Goal: Task Accomplishment & Management: Manage account settings

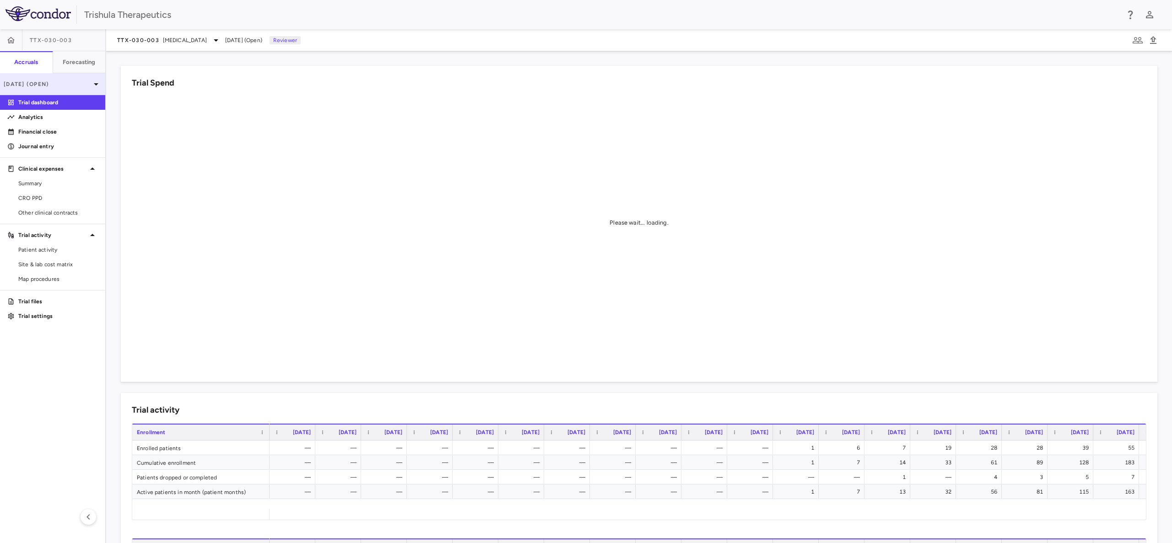
click at [39, 88] on div "[DATE] (Open)" at bounding box center [52, 84] width 105 height 22
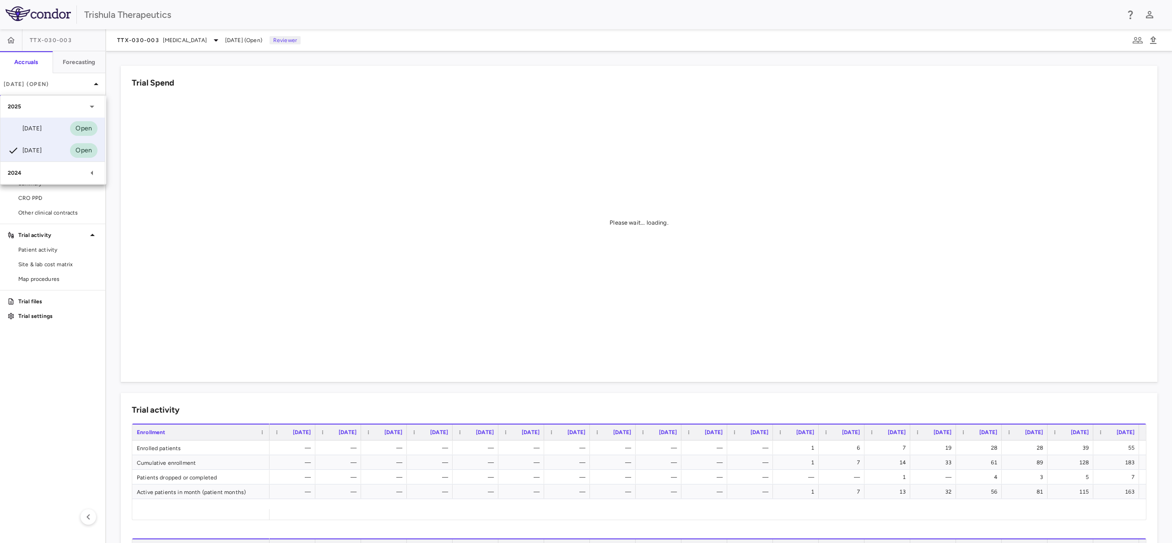
click at [42, 127] on div "Jun 2025" at bounding box center [25, 128] width 34 height 11
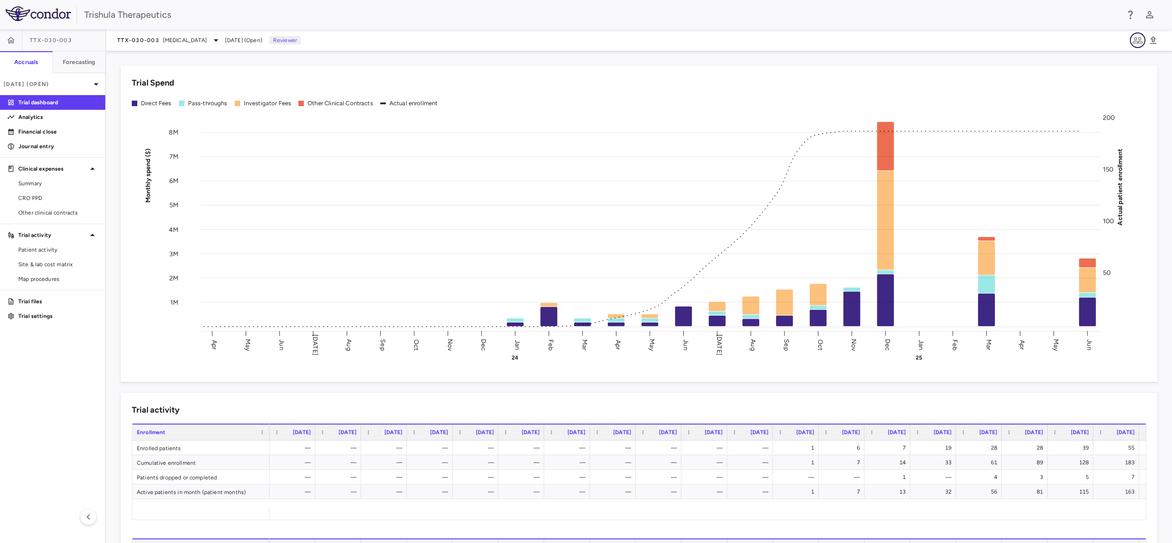
drag, startPoint x: 1139, startPoint y: 36, endPoint x: 1137, endPoint y: 42, distance: 5.7
click at [1137, 42] on icon "button" at bounding box center [1137, 40] width 11 height 11
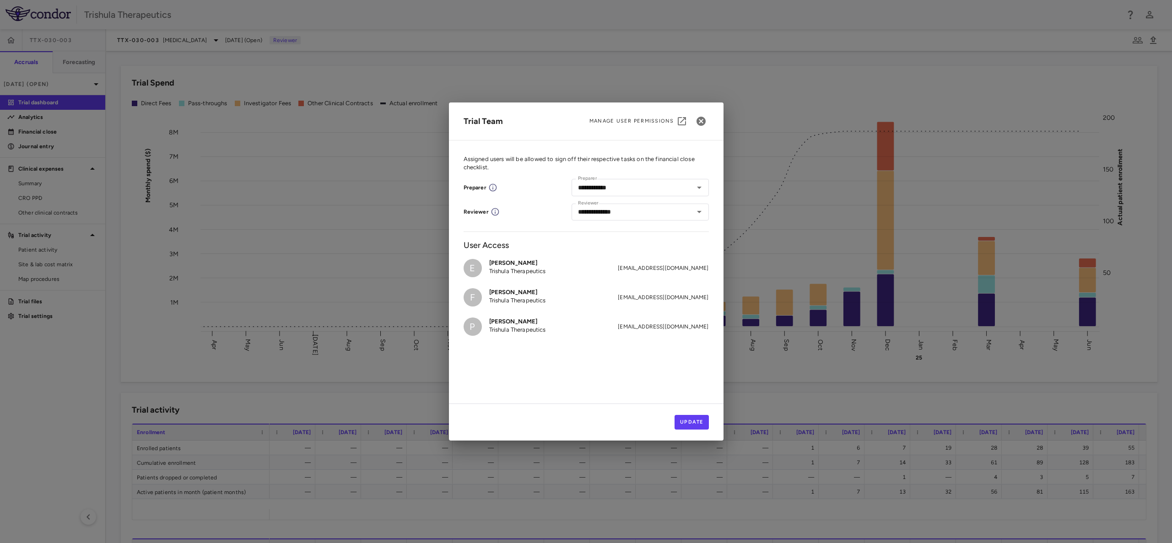
click at [32, 374] on div "**********" at bounding box center [586, 271] width 1172 height 543
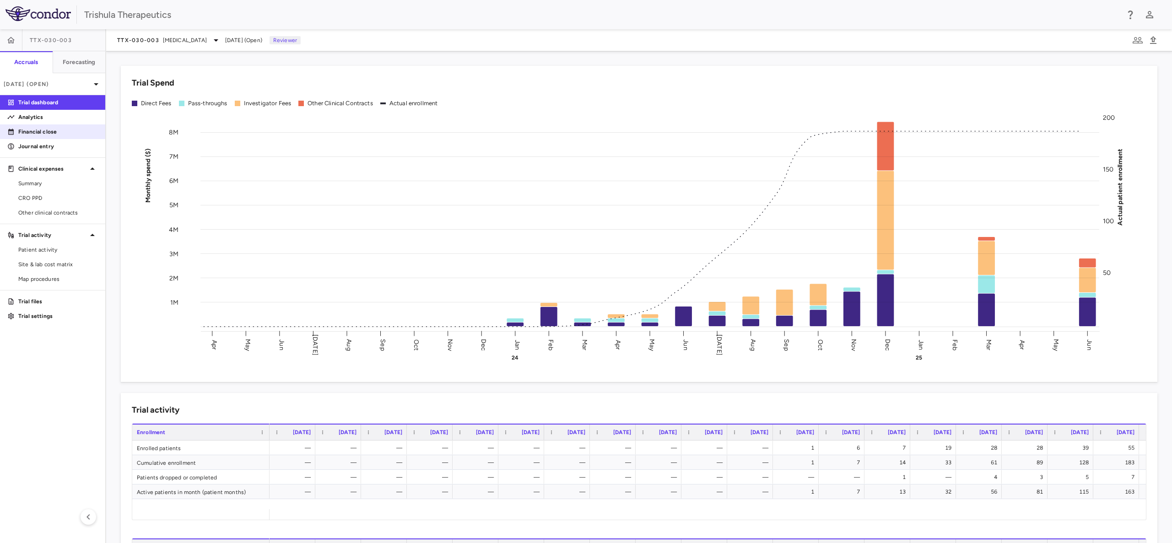
click at [47, 127] on link "Financial close" at bounding box center [52, 132] width 105 height 14
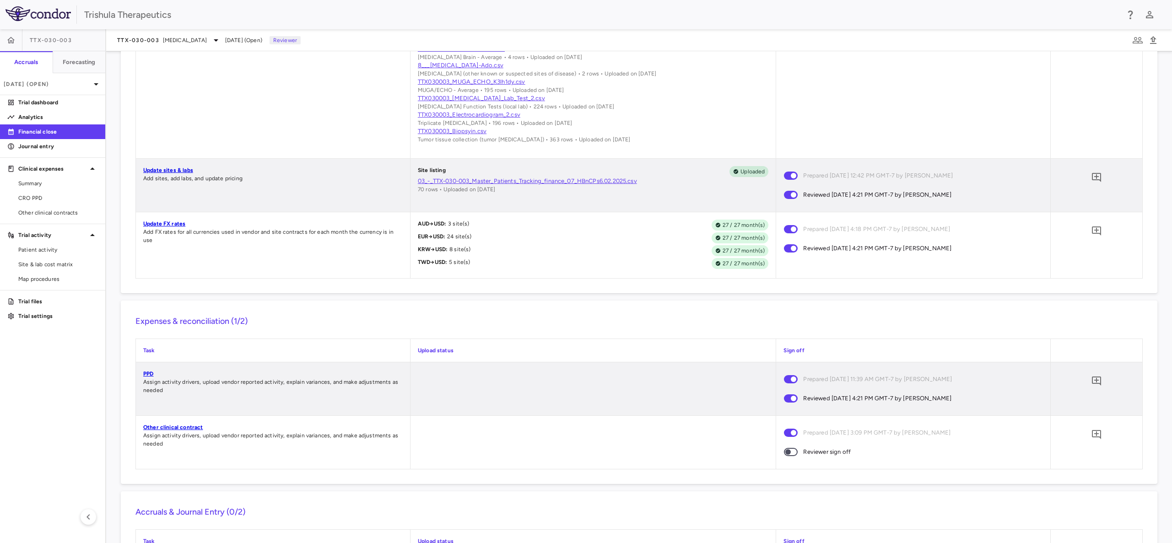
scroll to position [797, 0]
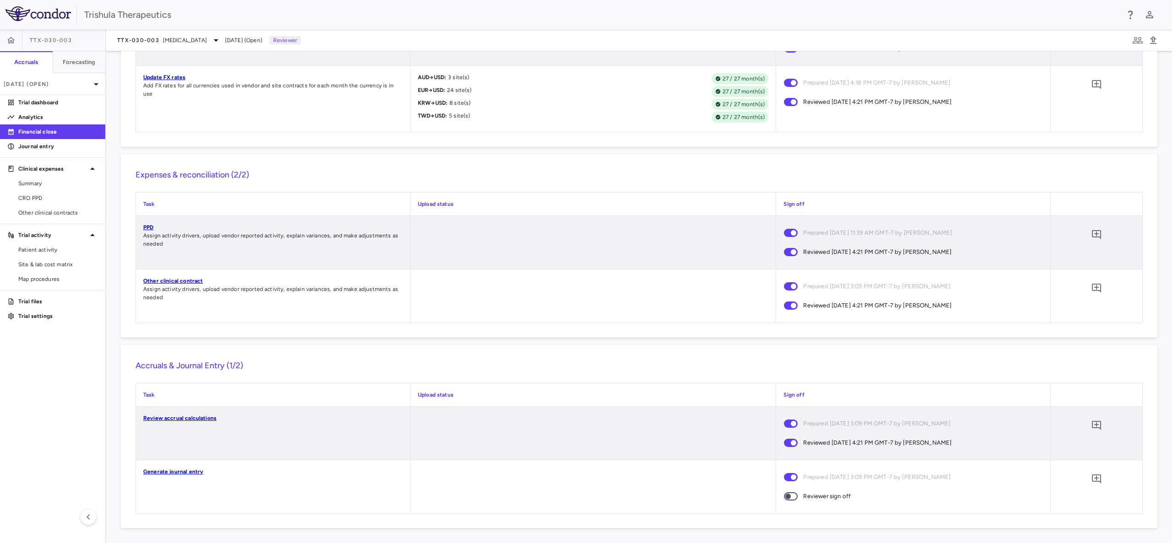
click at [790, 496] on span at bounding box center [791, 496] width 14 height 8
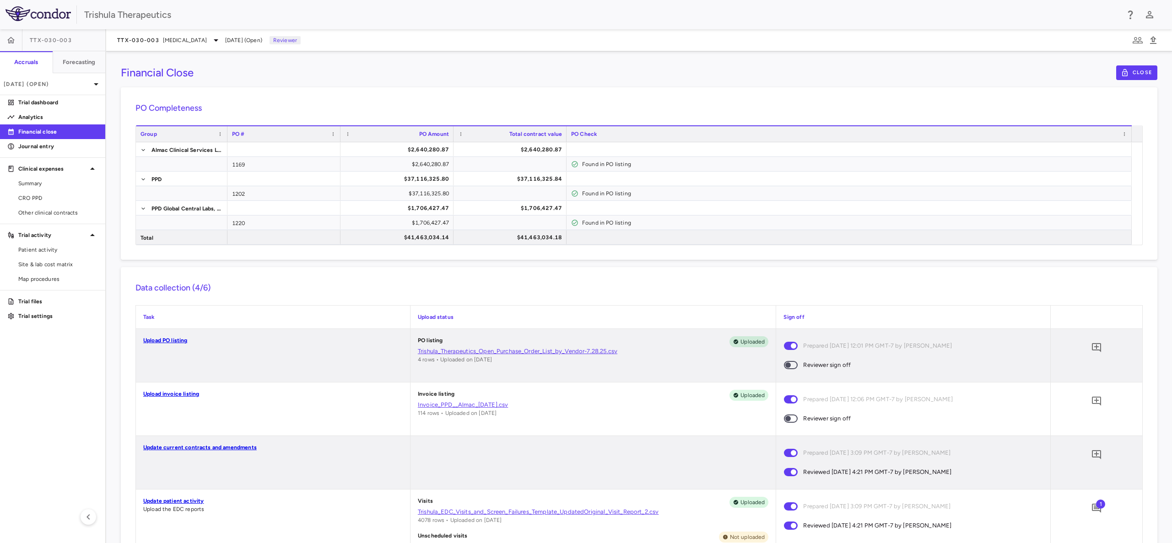
scroll to position [0, 0]
click at [789, 411] on span at bounding box center [791, 419] width 25 height 19
click at [1138, 44] on icon "button" at bounding box center [1137, 40] width 11 height 11
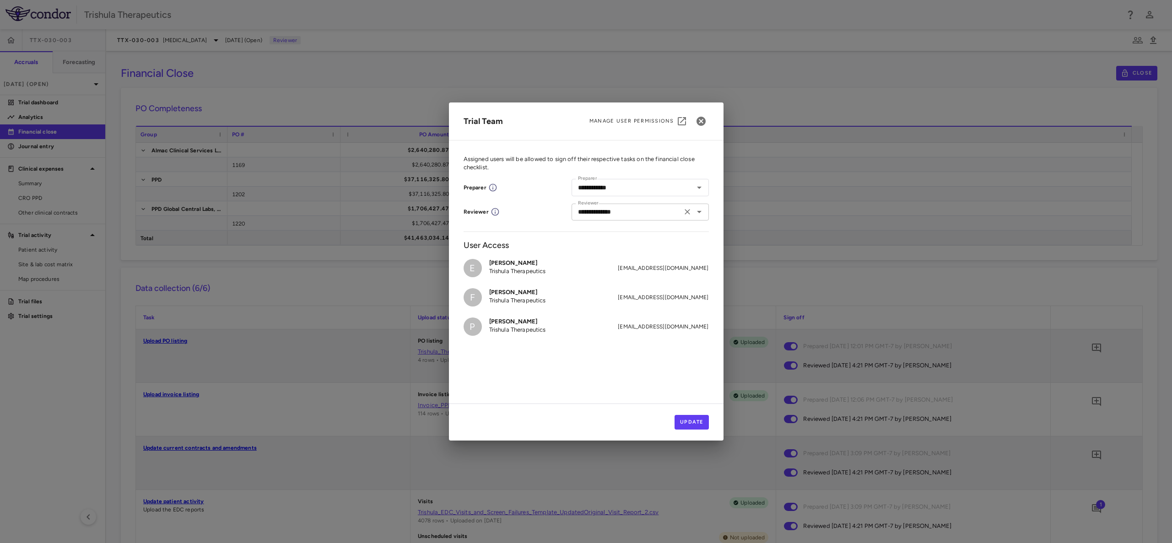
click at [686, 211] on icon "Clear" at bounding box center [687, 211] width 5 height 5
click at [688, 421] on button "Update" at bounding box center [692, 422] width 34 height 15
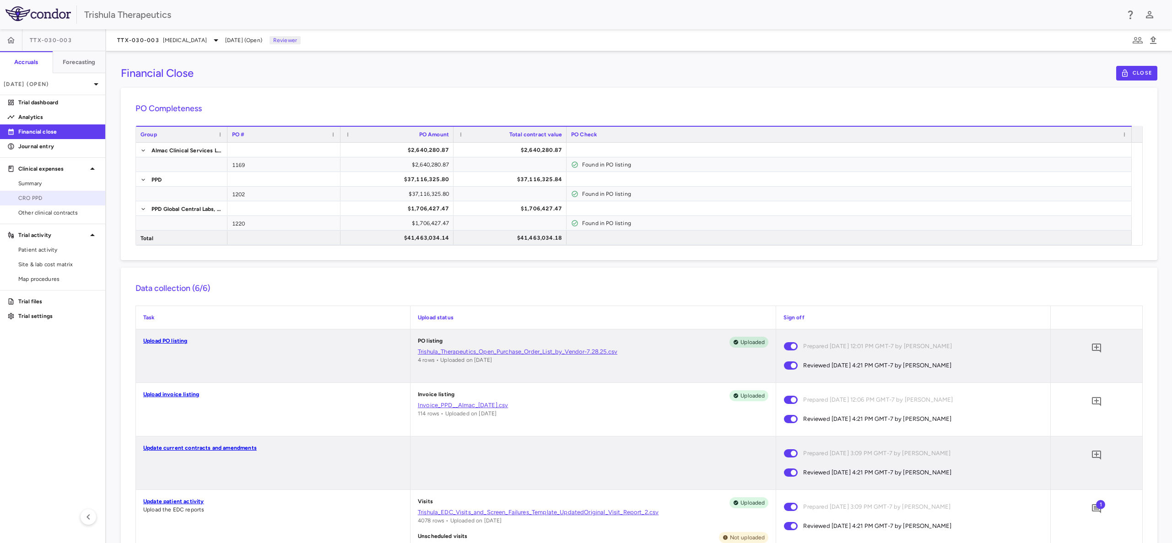
drag, startPoint x: 67, startPoint y: 200, endPoint x: 71, endPoint y: 195, distance: 6.2
click at [67, 200] on span "CRO PPD" at bounding box center [58, 198] width 80 height 8
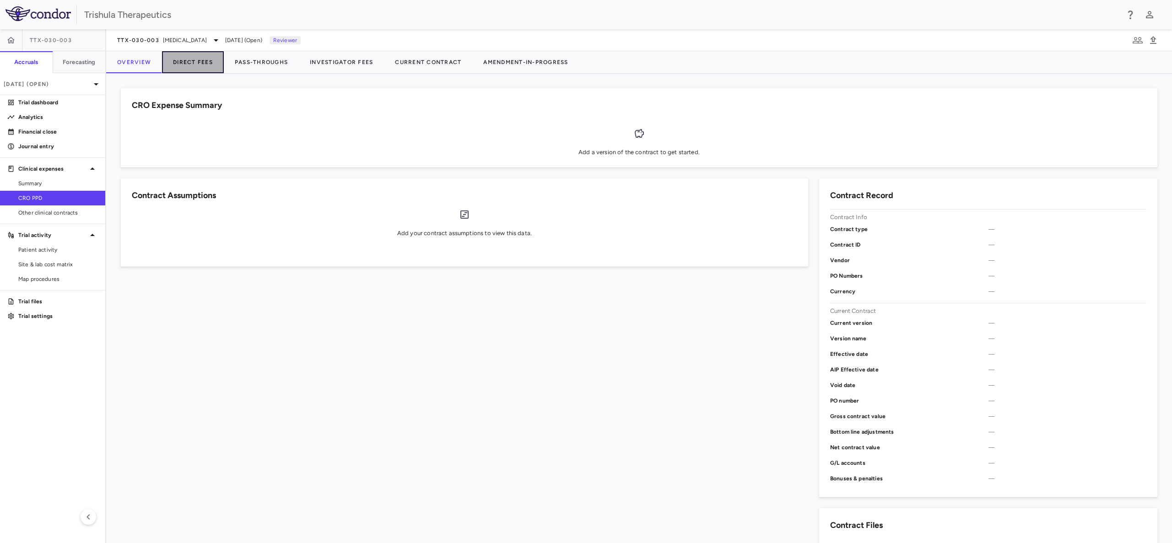
click at [199, 61] on button "Direct Fees" at bounding box center [193, 62] width 62 height 22
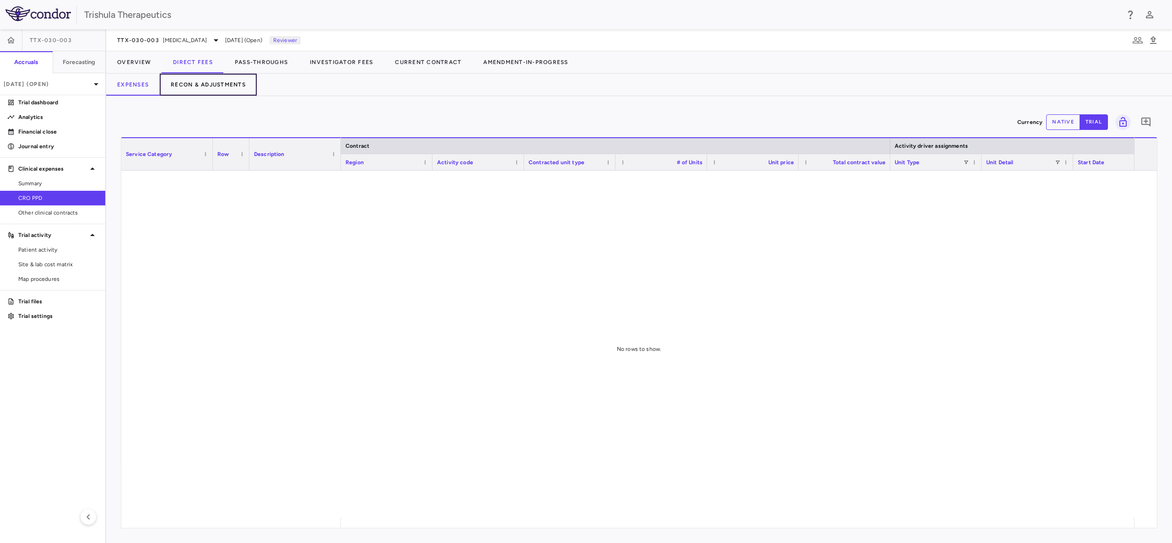
click at [210, 84] on button "Recon & Adjustments" at bounding box center [208, 85] width 97 height 22
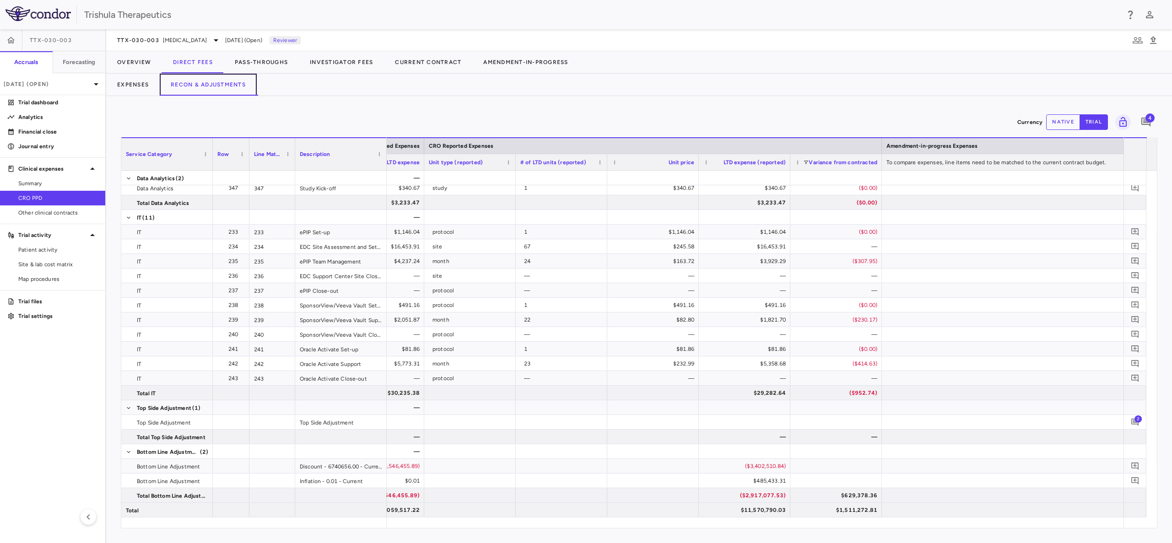
scroll to position [0, 1163]
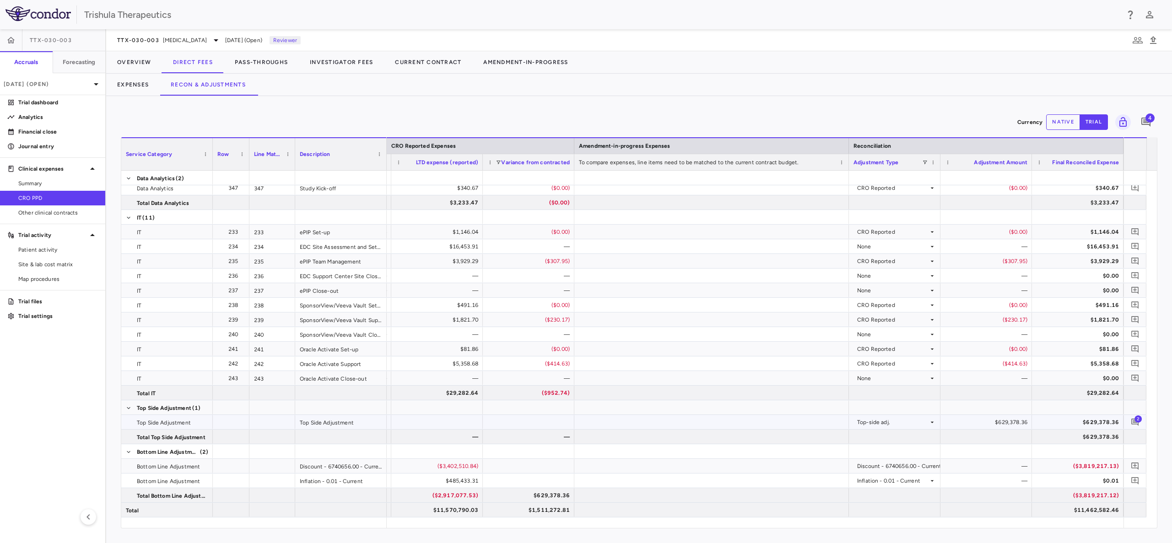
click at [1017, 423] on div "$629,378.36" at bounding box center [988, 422] width 79 height 15
click at [1134, 40] on icon "button" at bounding box center [1137, 40] width 11 height 11
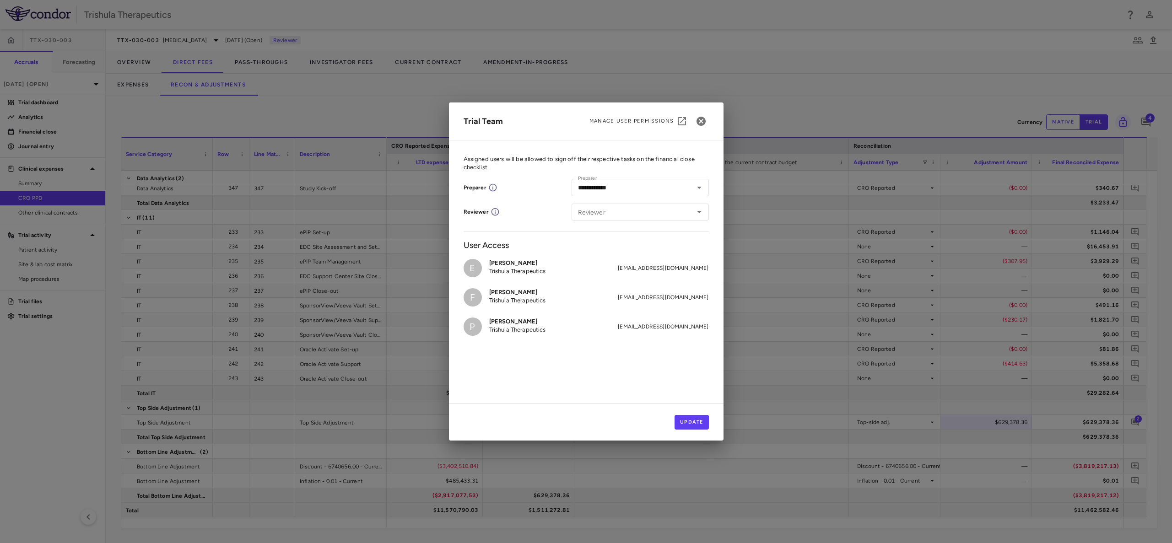
click at [992, 401] on div "**********" at bounding box center [586, 271] width 1172 height 543
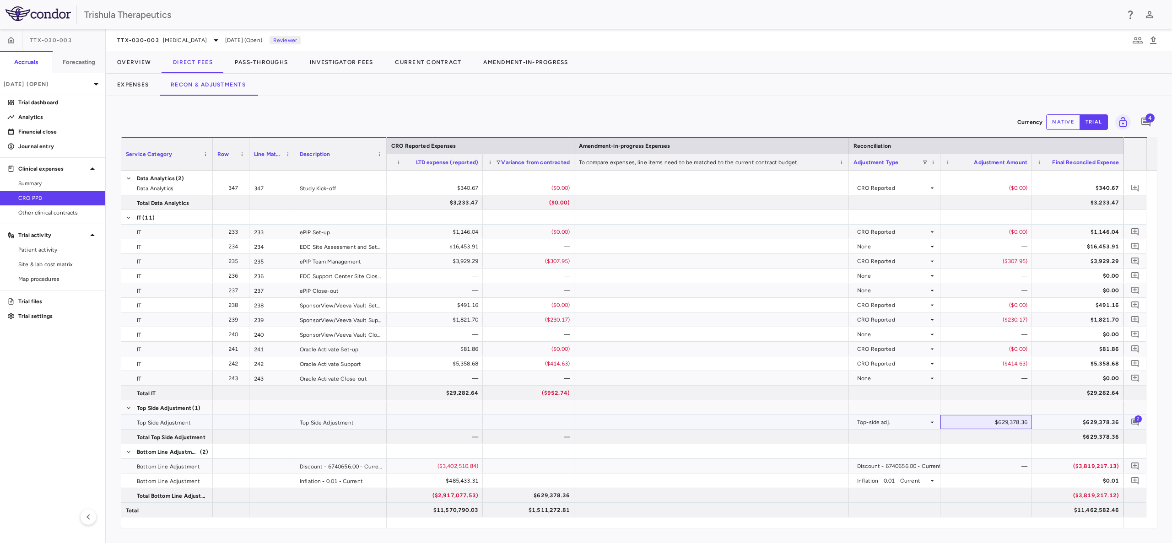
click at [993, 422] on div "$629,378.36" at bounding box center [988, 422] width 79 height 15
click at [1054, 120] on button "native" at bounding box center [1063, 122] width 34 height 16
click at [992, 423] on div "$629,378.36" at bounding box center [988, 422] width 79 height 15
click at [971, 422] on div "$629,378.36" at bounding box center [988, 422] width 79 height 15
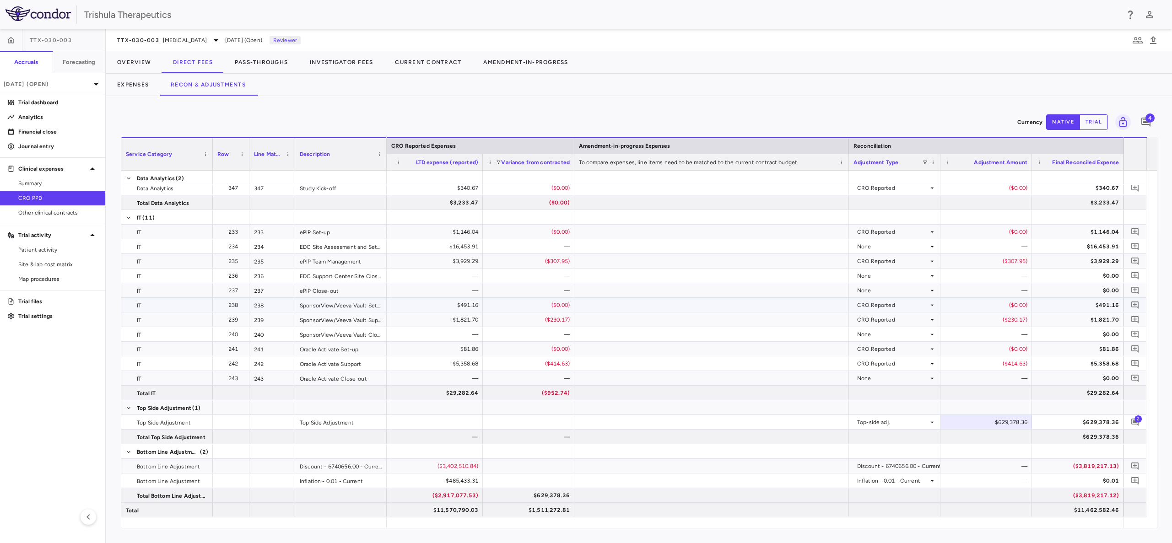
click at [973, 317] on div "($230.17)" at bounding box center [988, 320] width 79 height 15
click at [1006, 416] on div "$629,378.36" at bounding box center [988, 422] width 79 height 15
click at [993, 466] on div "—" at bounding box center [988, 466] width 79 height 15
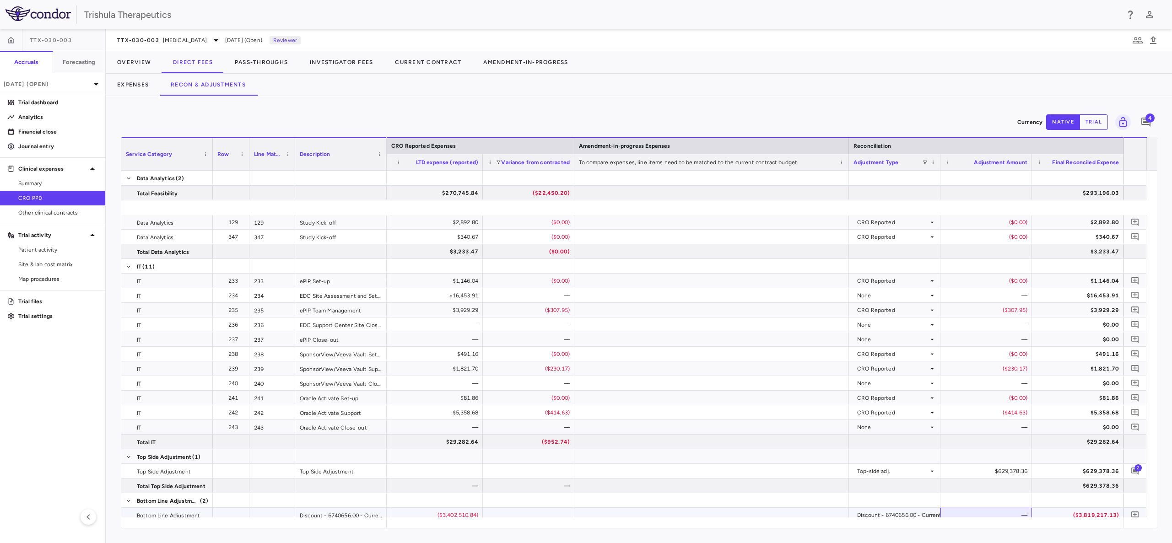
scroll to position [5321, 0]
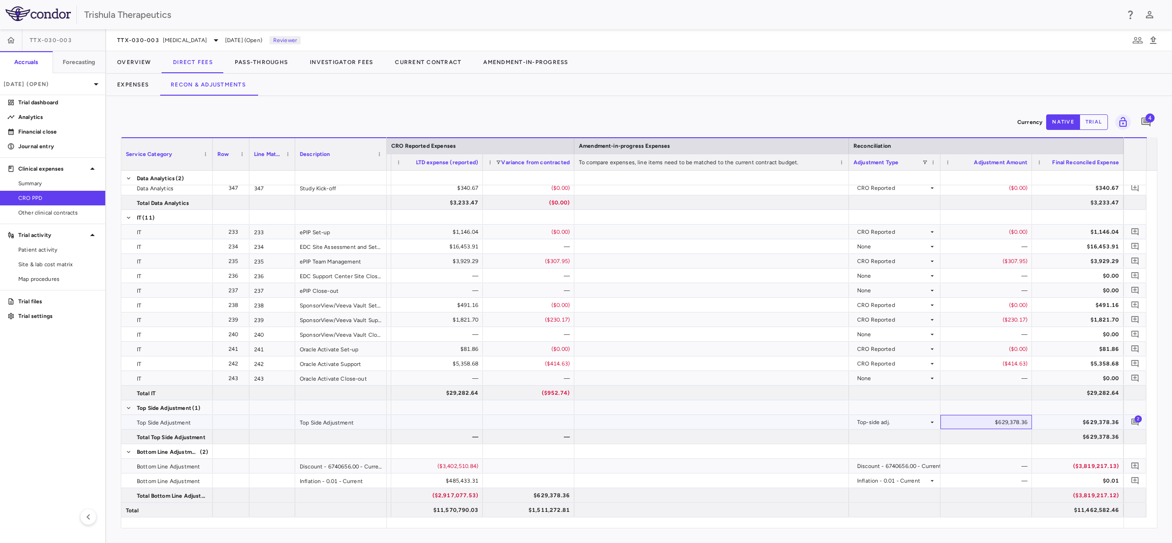
click at [1003, 422] on div "$629,378.36" at bounding box center [988, 422] width 79 height 15
click at [1134, 41] on icon "button" at bounding box center [1138, 40] width 10 height 6
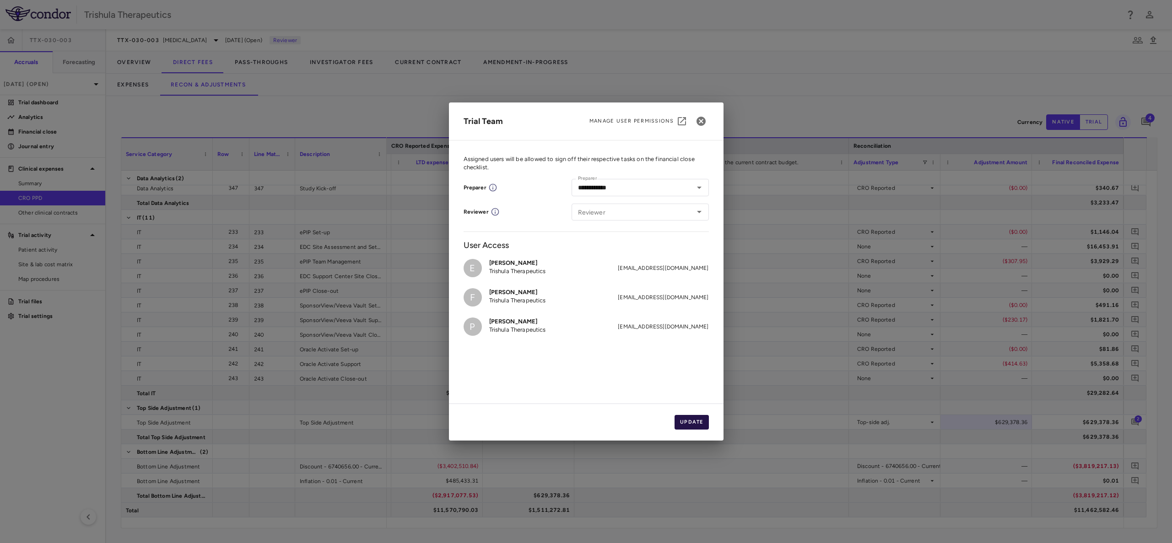
click at [692, 424] on button "Update" at bounding box center [692, 422] width 34 height 15
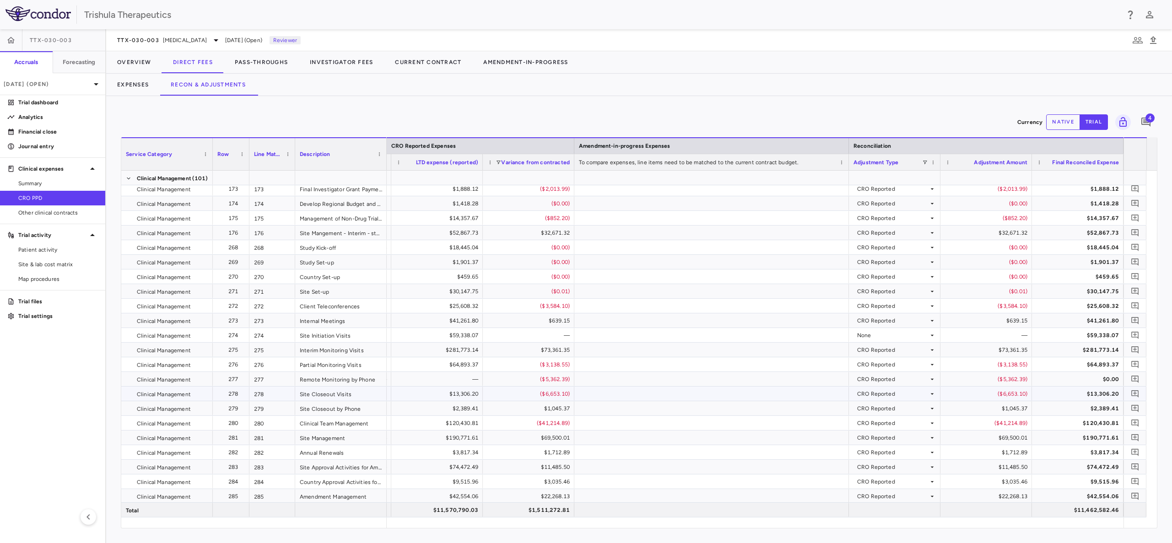
scroll to position [0, 0]
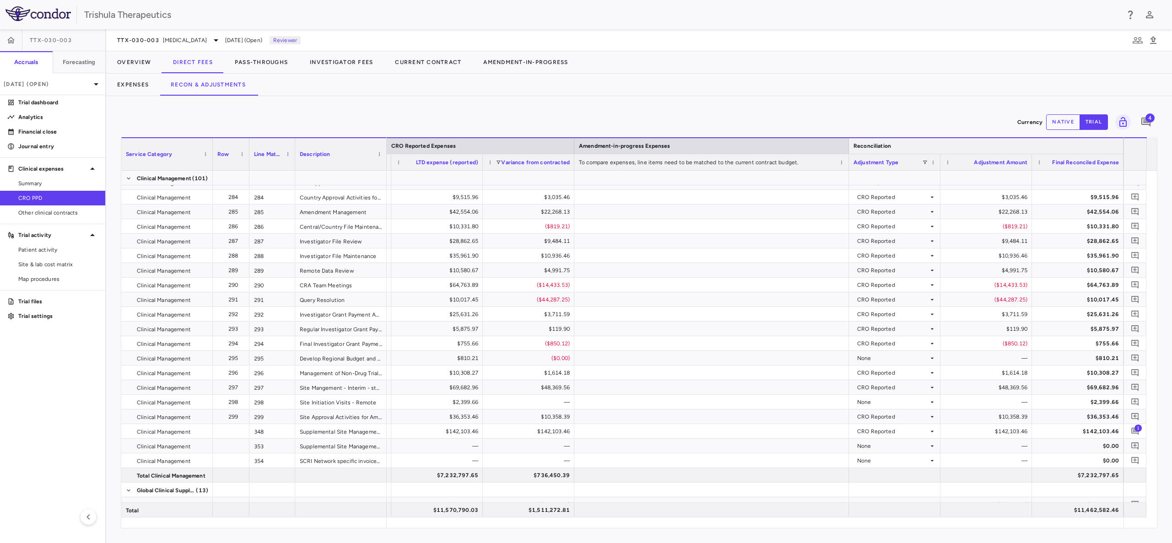
click at [1067, 118] on button "native" at bounding box center [1063, 122] width 34 height 16
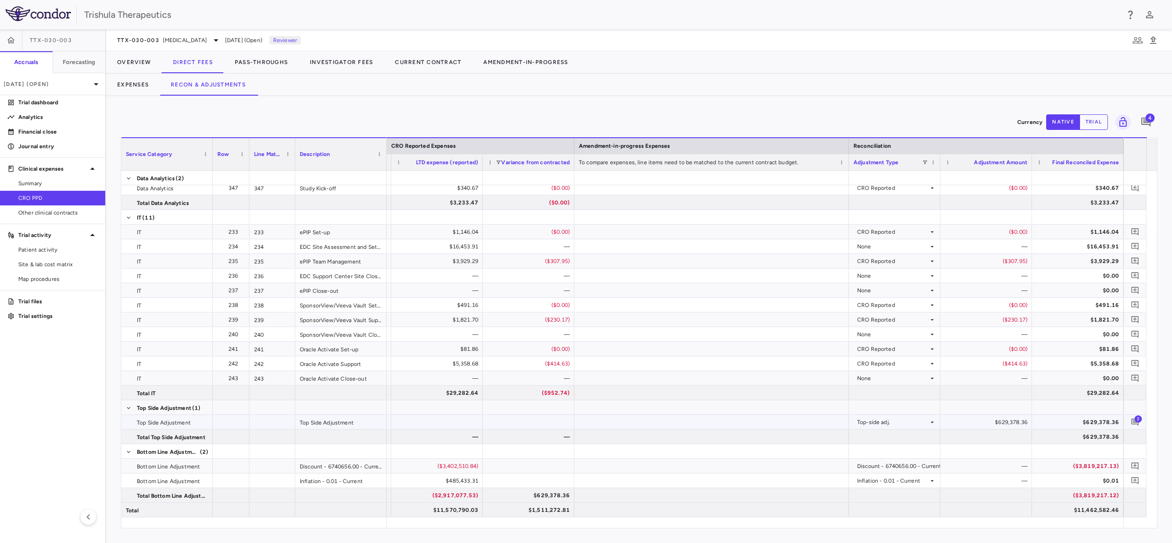
click at [1001, 427] on div "$629,378.36" at bounding box center [988, 422] width 79 height 15
click at [1001, 424] on div "$629,378.36" at bounding box center [988, 422] width 79 height 15
click at [1148, 16] on icon "button" at bounding box center [1149, 14] width 7 height 7
click at [1051, 77] on li "Sign out" at bounding box center [1084, 82] width 124 height 11
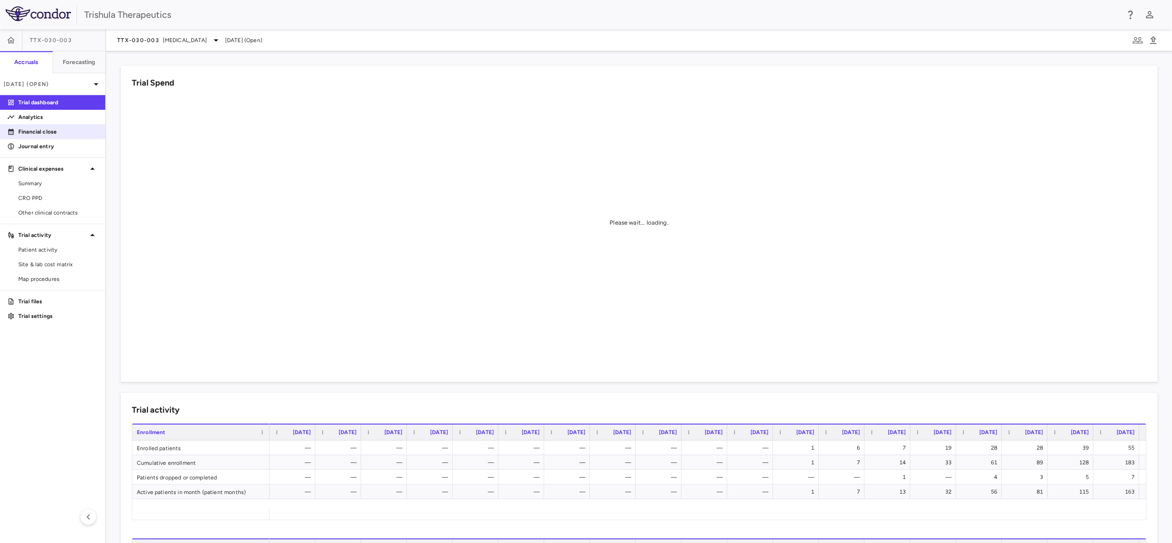
click at [61, 132] on p "Financial close" at bounding box center [58, 132] width 80 height 8
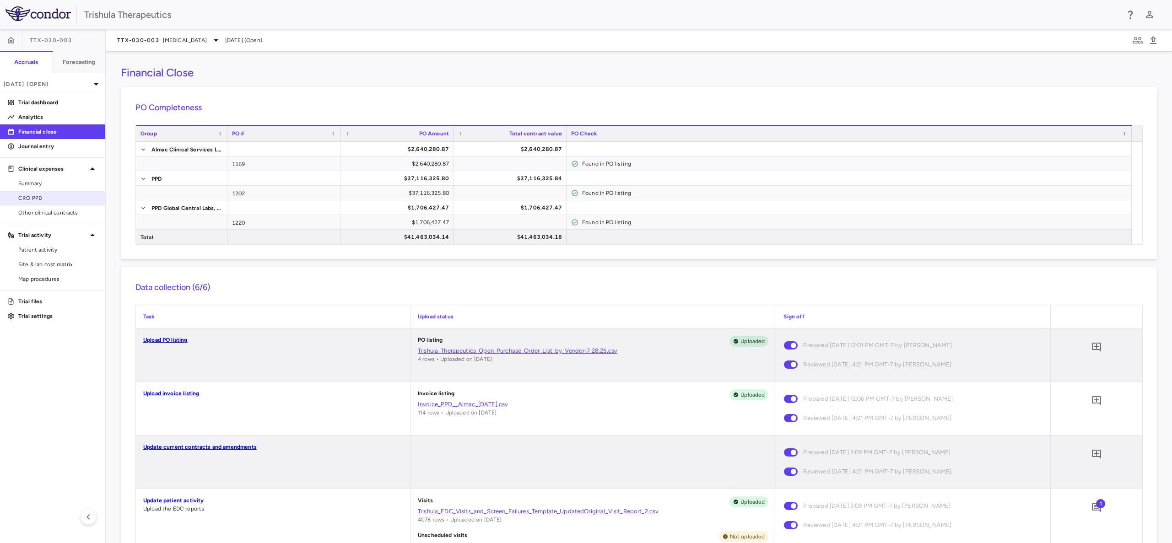
click at [36, 197] on span "CRO PPD" at bounding box center [58, 198] width 80 height 8
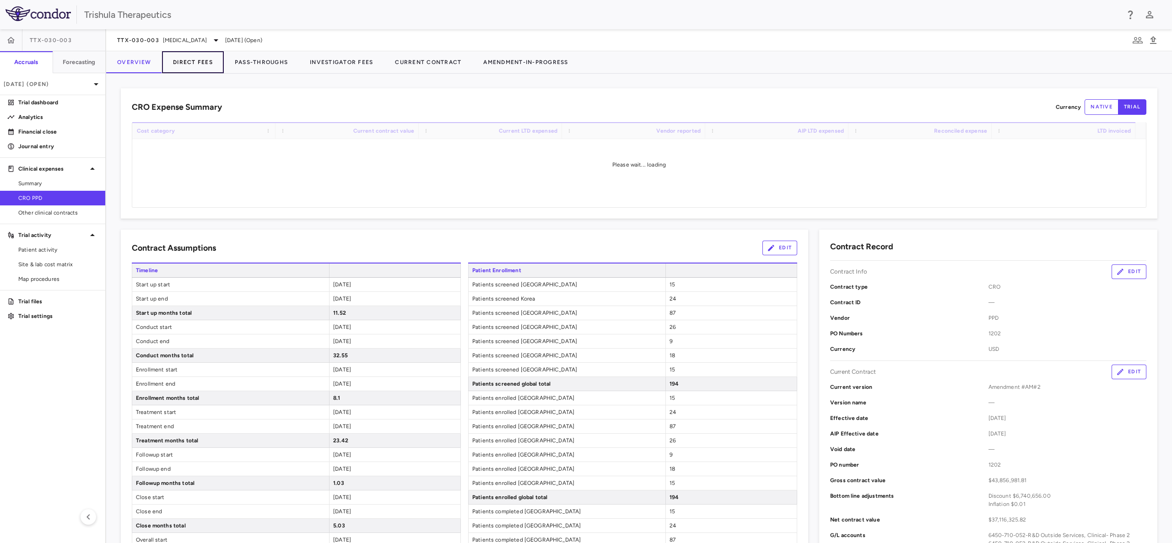
click at [187, 62] on button "Direct Fees" at bounding box center [193, 62] width 62 height 22
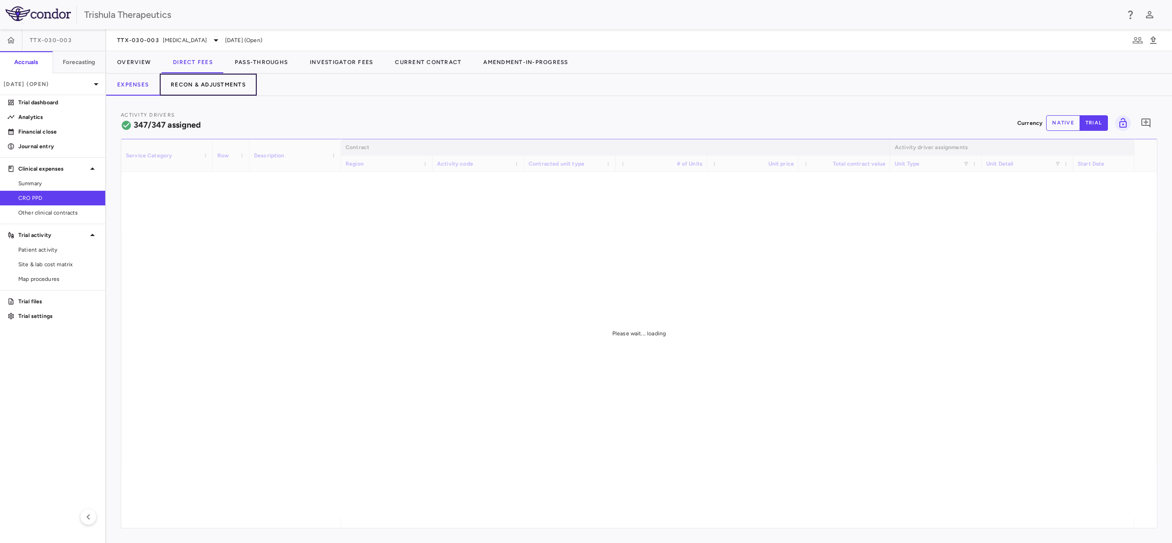
click at [189, 84] on button "Recon & Adjustments" at bounding box center [208, 85] width 97 height 22
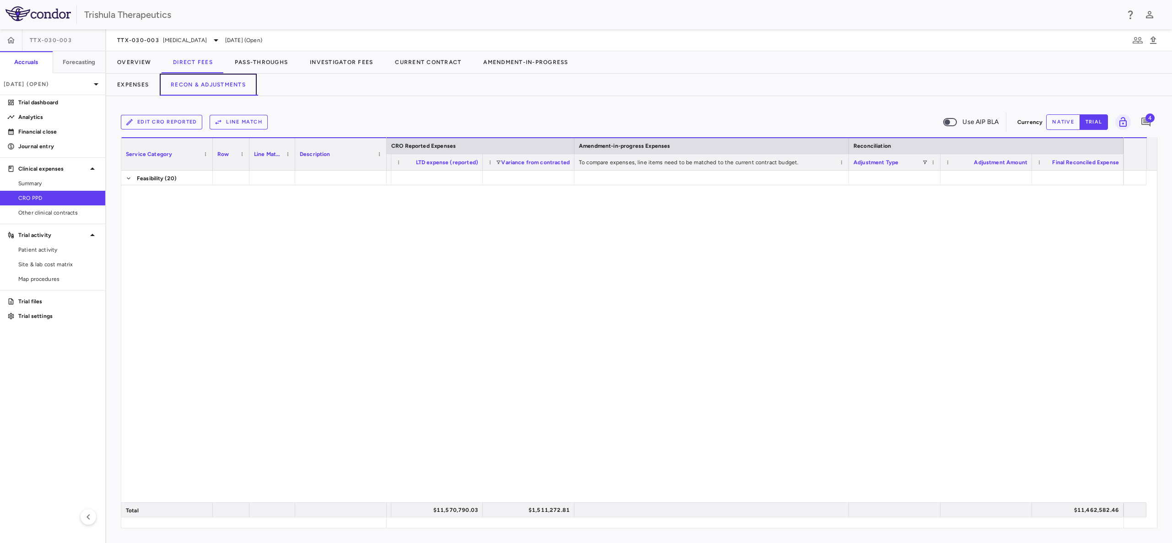
scroll to position [5321, 0]
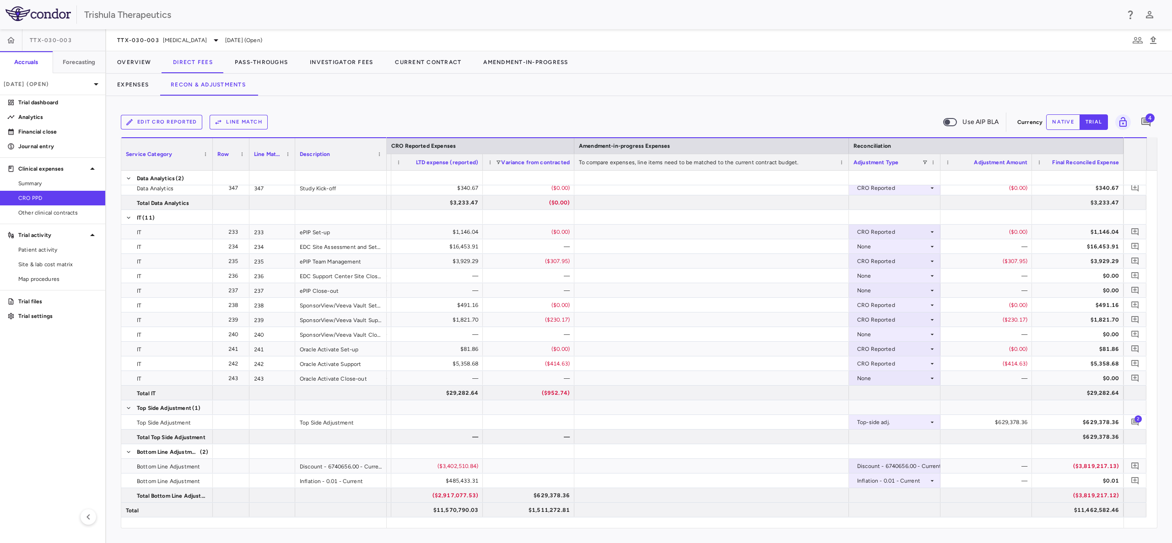
click at [1054, 121] on button "native" at bounding box center [1063, 122] width 34 height 16
click at [989, 427] on div "$629,378.36" at bounding box center [988, 422] width 79 height 15
drag, startPoint x: 985, startPoint y: 427, endPoint x: 1018, endPoint y: 424, distance: 33.1
click at [1018, 424] on input "*********" at bounding box center [993, 423] width 77 height 15
type input "*********"
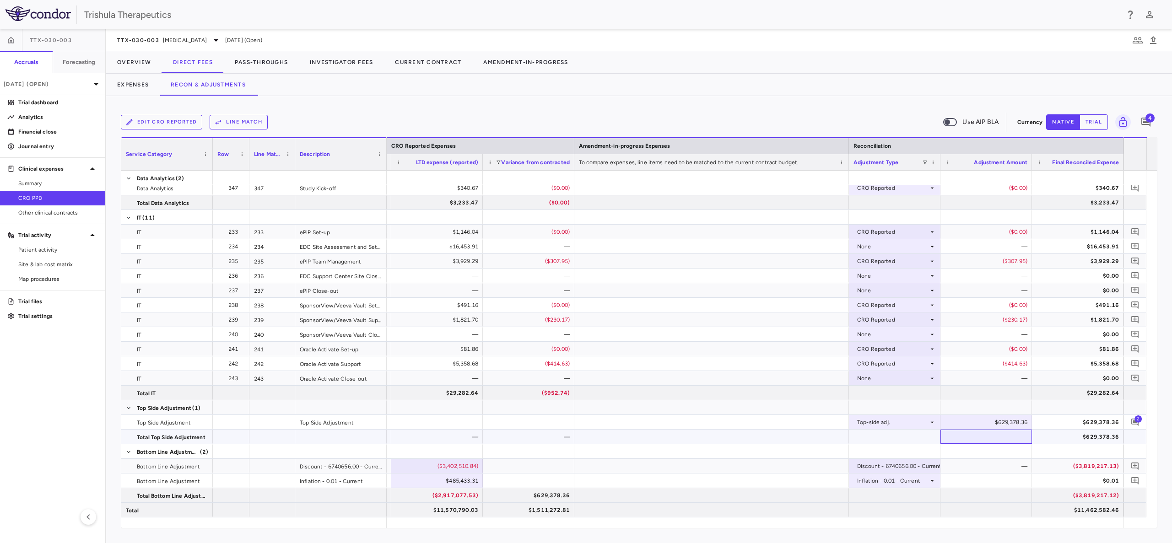
click at [984, 441] on div at bounding box center [987, 437] width 92 height 14
click at [966, 503] on div at bounding box center [987, 510] width 92 height 14
click at [50, 89] on div "Jun 2025 (Open)" at bounding box center [52, 84] width 105 height 22
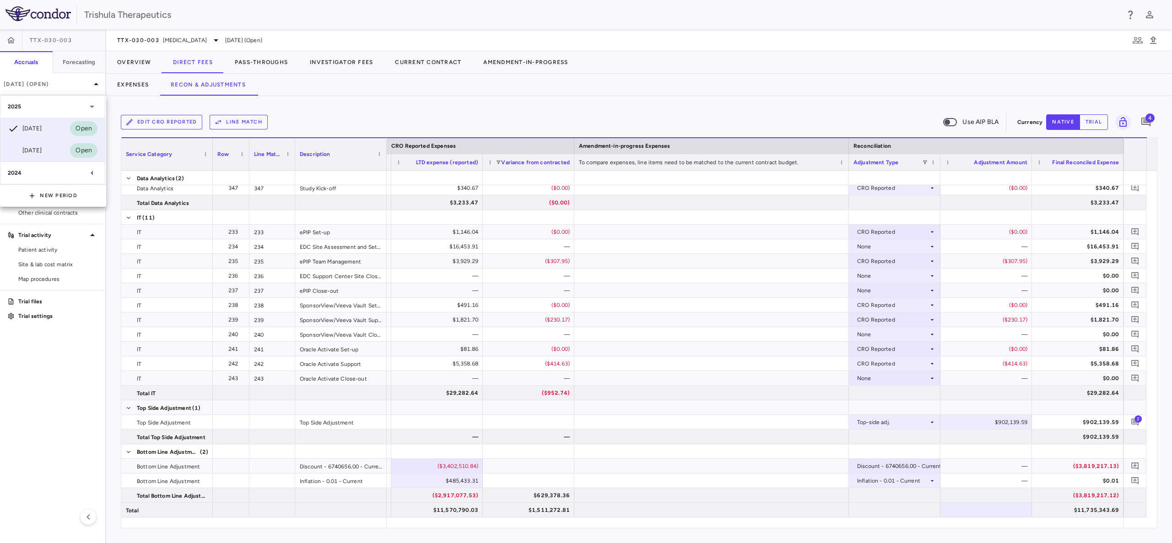
click at [49, 148] on div "Mar 2025 Open" at bounding box center [52, 151] width 104 height 22
